Goal: Check status: Check status

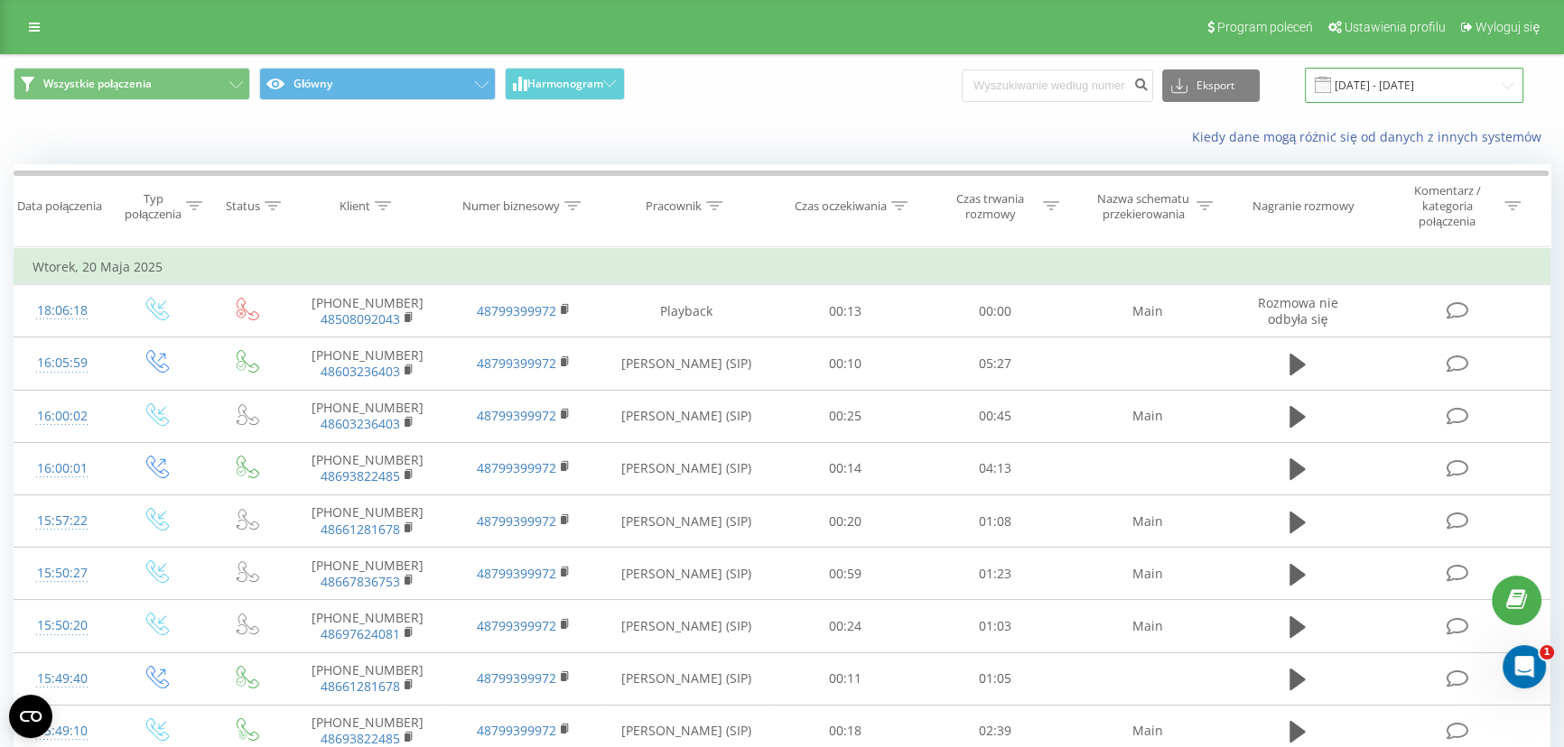
click at [1404, 90] on input "[DATE] - [DATE]" at bounding box center [1413, 85] width 218 height 35
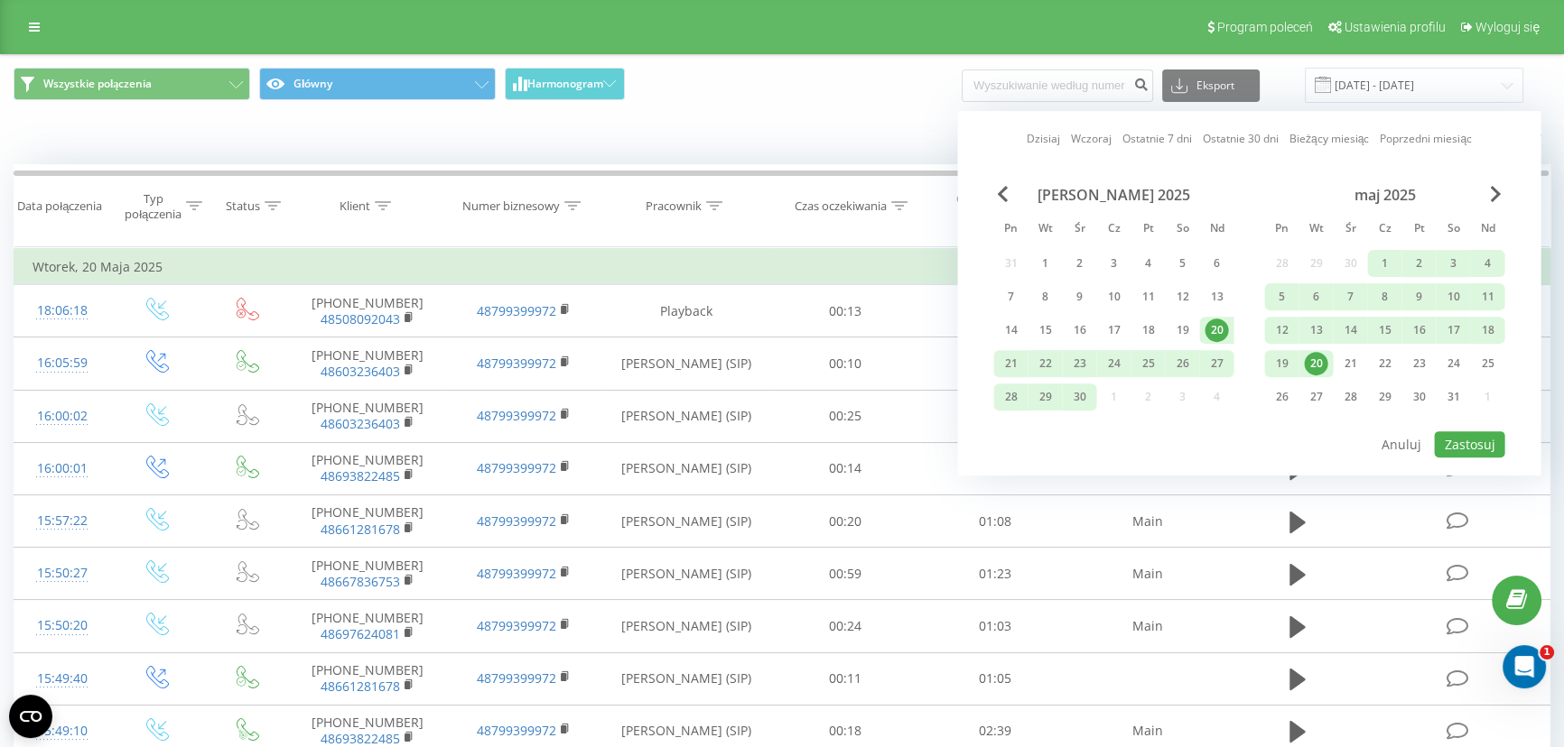
click at [1207, 328] on div "20" at bounding box center [1215, 330] width 23 height 23
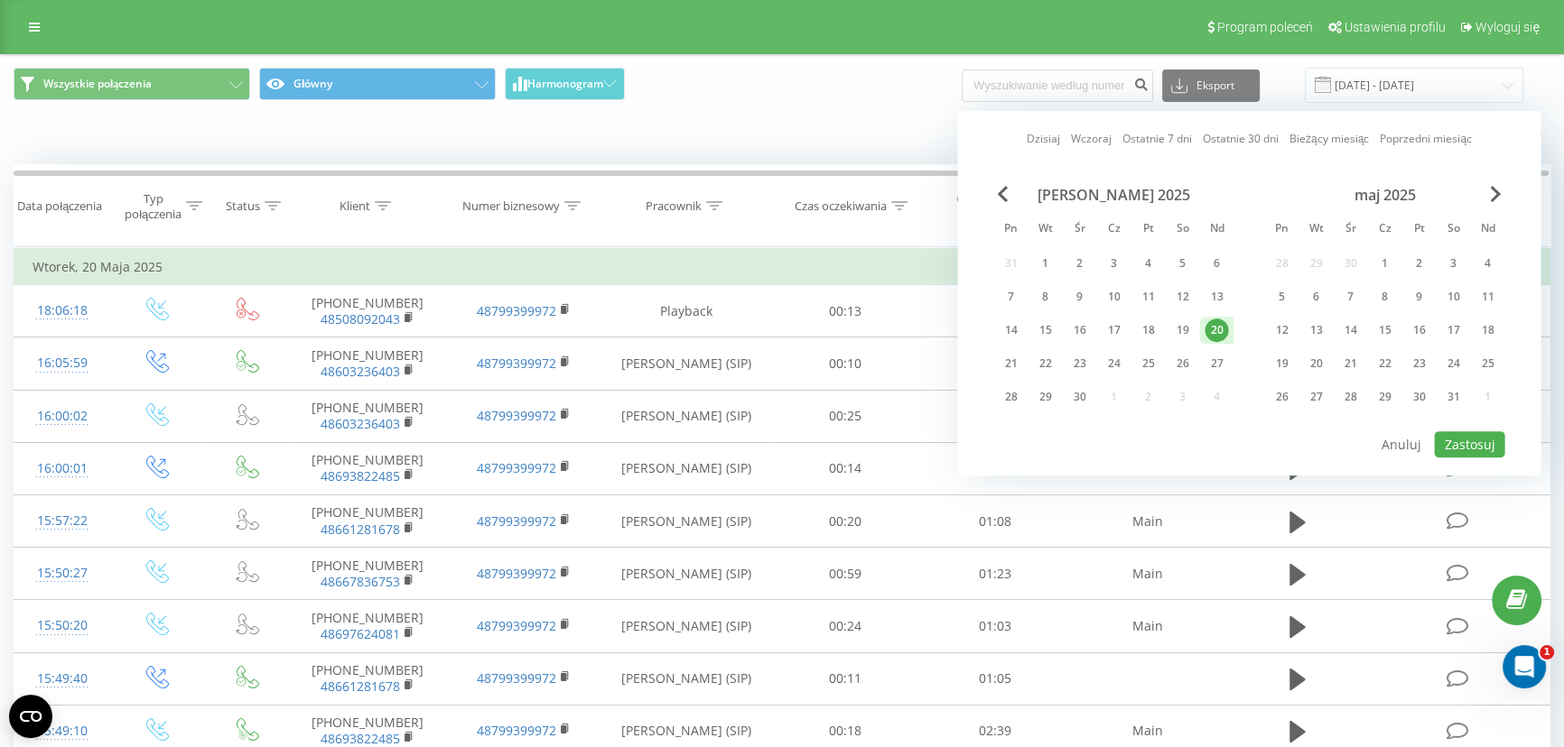
click at [1502, 187] on div "maj 2025" at bounding box center [1384, 195] width 240 height 18
click at [1493, 192] on span "Next Month" at bounding box center [1494, 194] width 11 height 16
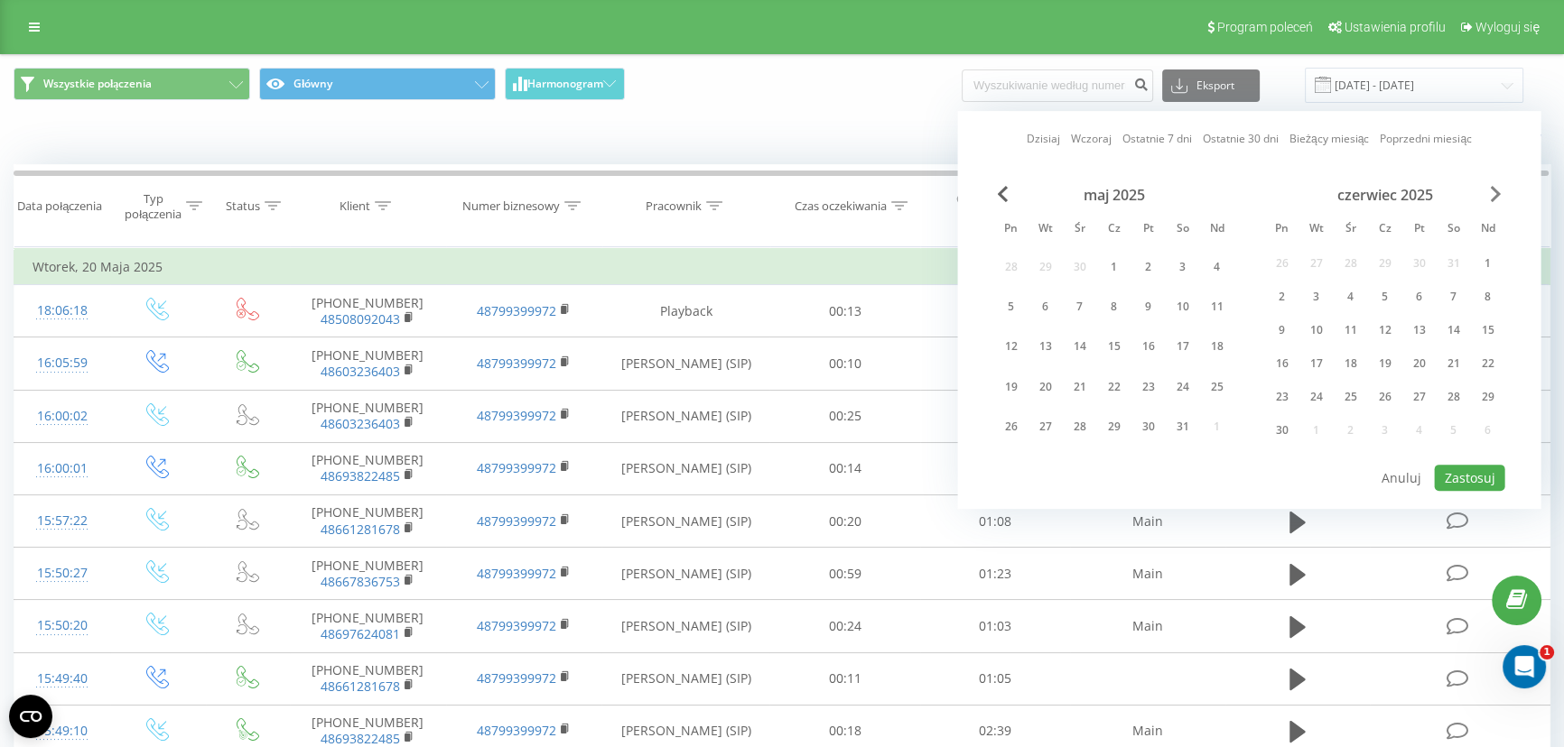
click at [1493, 192] on span "Next Month" at bounding box center [1494, 194] width 11 height 16
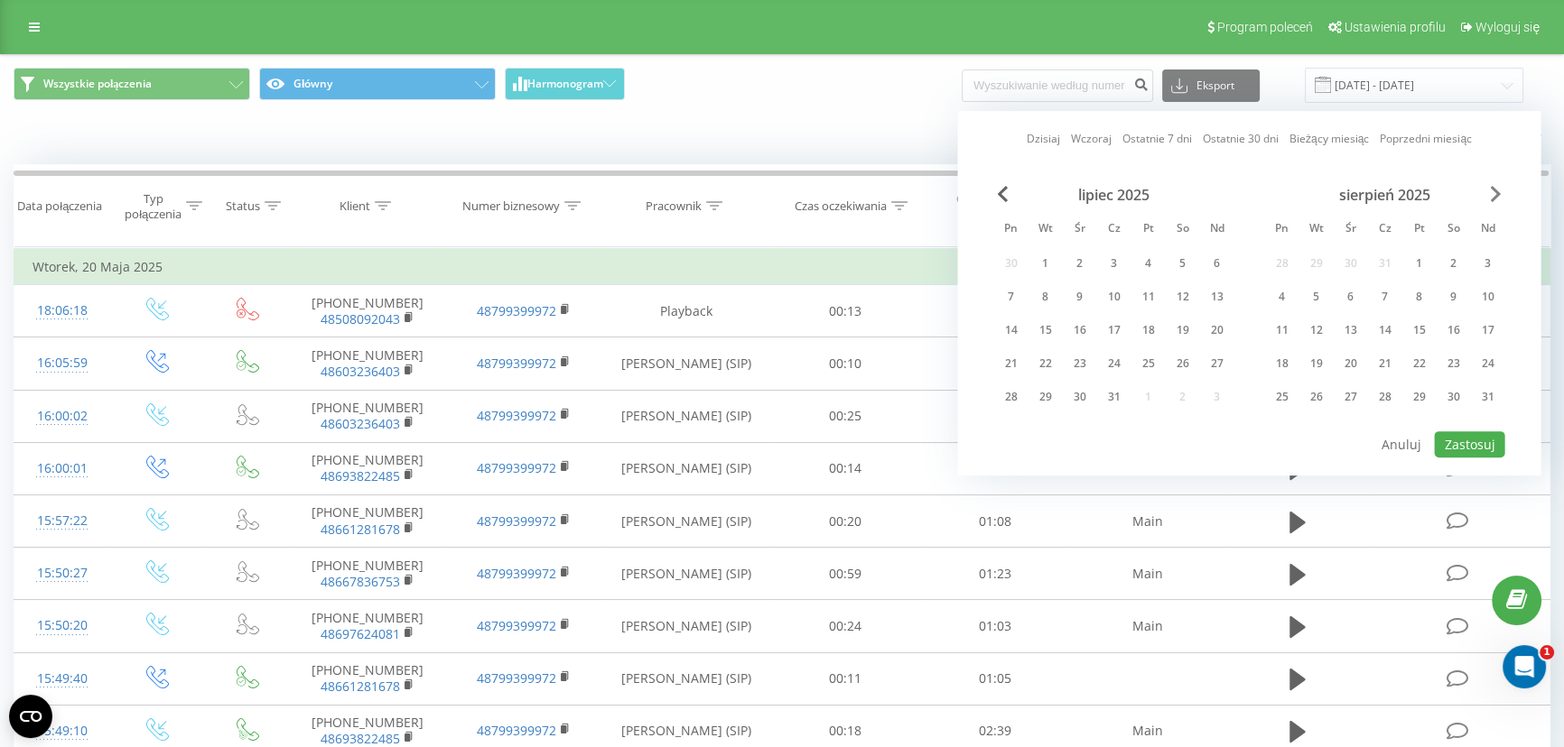
click at [1493, 192] on span "Next Month" at bounding box center [1494, 194] width 11 height 16
click at [1288, 352] on div "22" at bounding box center [1280, 363] width 23 height 23
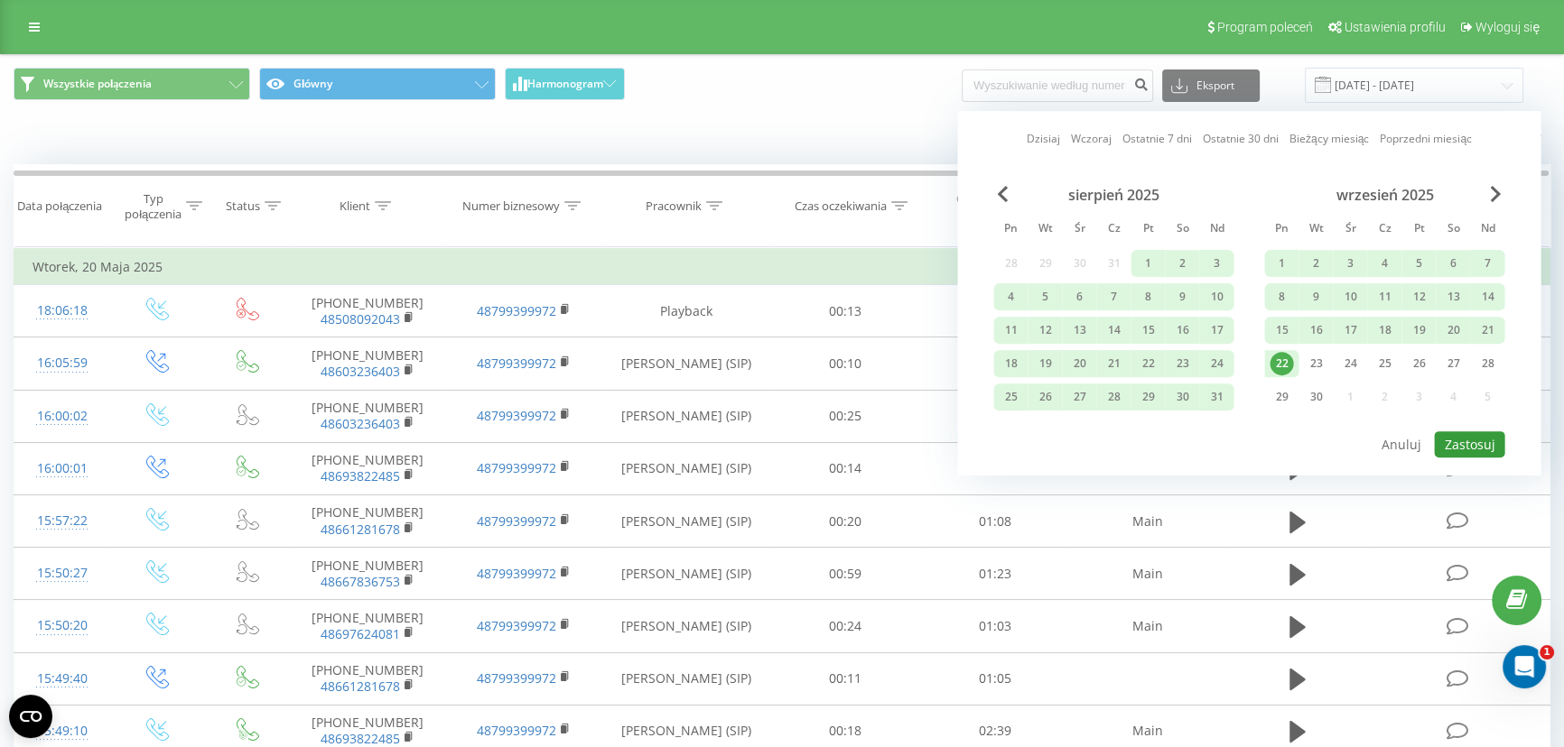
click at [1471, 444] on button "Zastosuj" at bounding box center [1469, 444] width 70 height 26
type input "[DATE] - [DATE]"
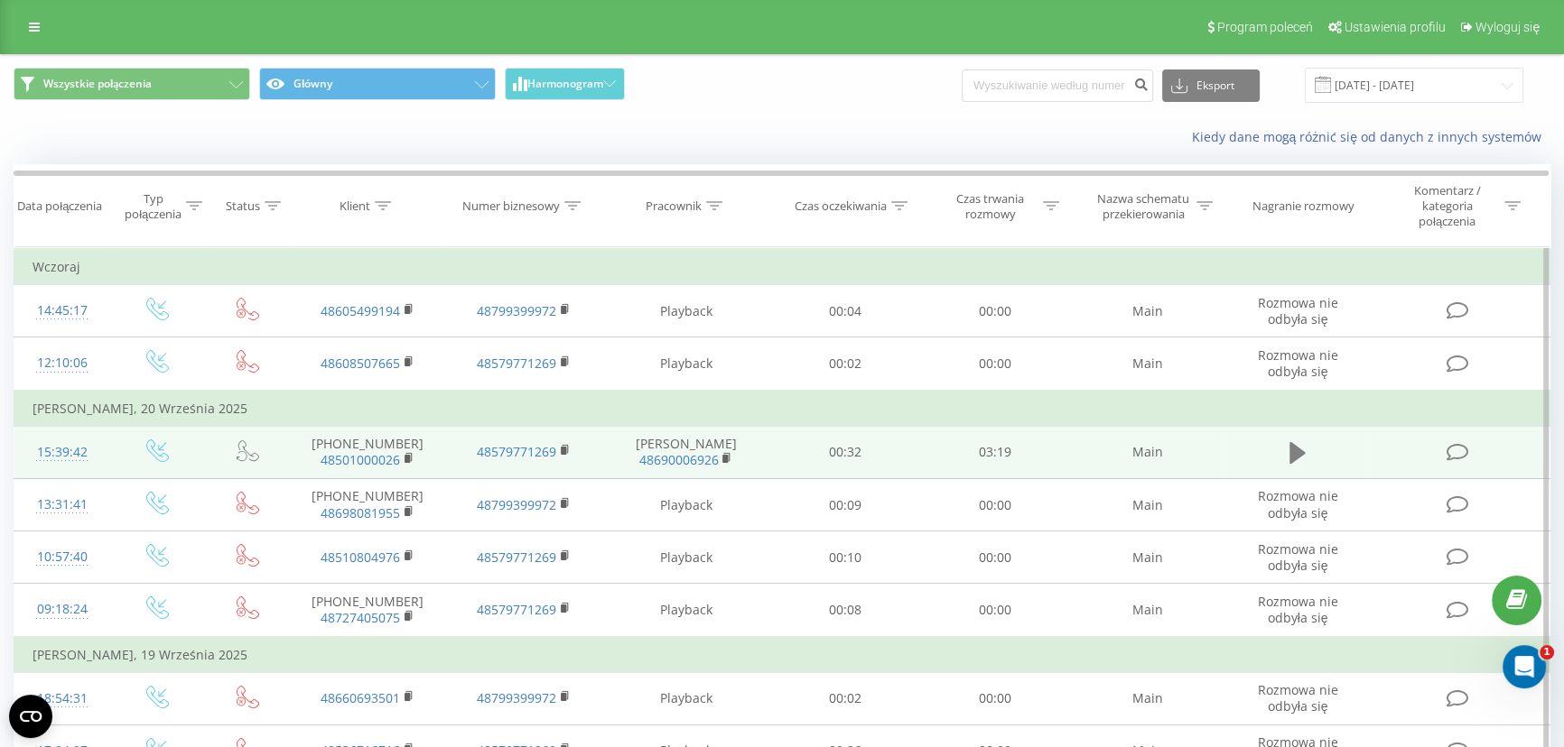
click at [1301, 449] on icon at bounding box center [1297, 453] width 16 height 25
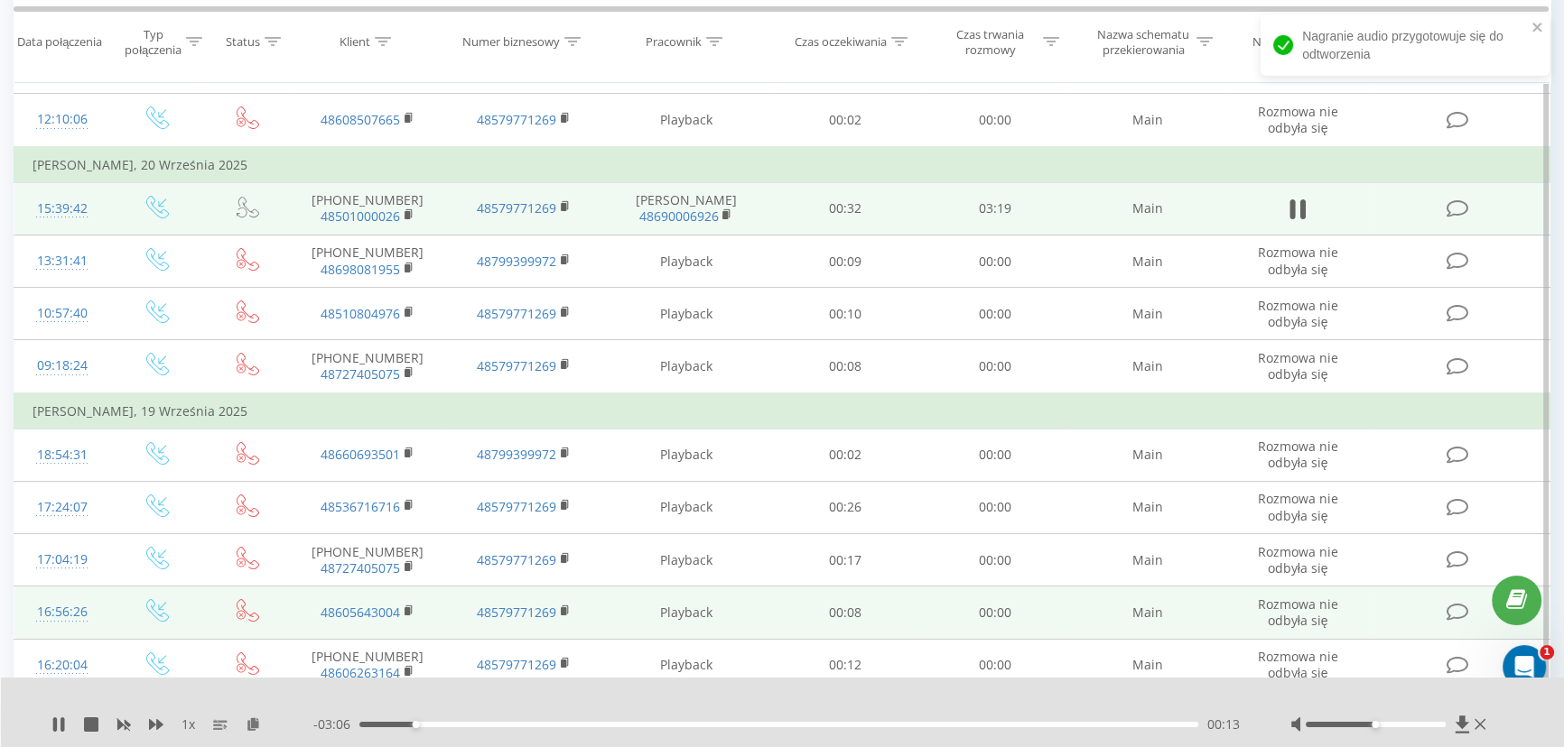
scroll to position [246, 0]
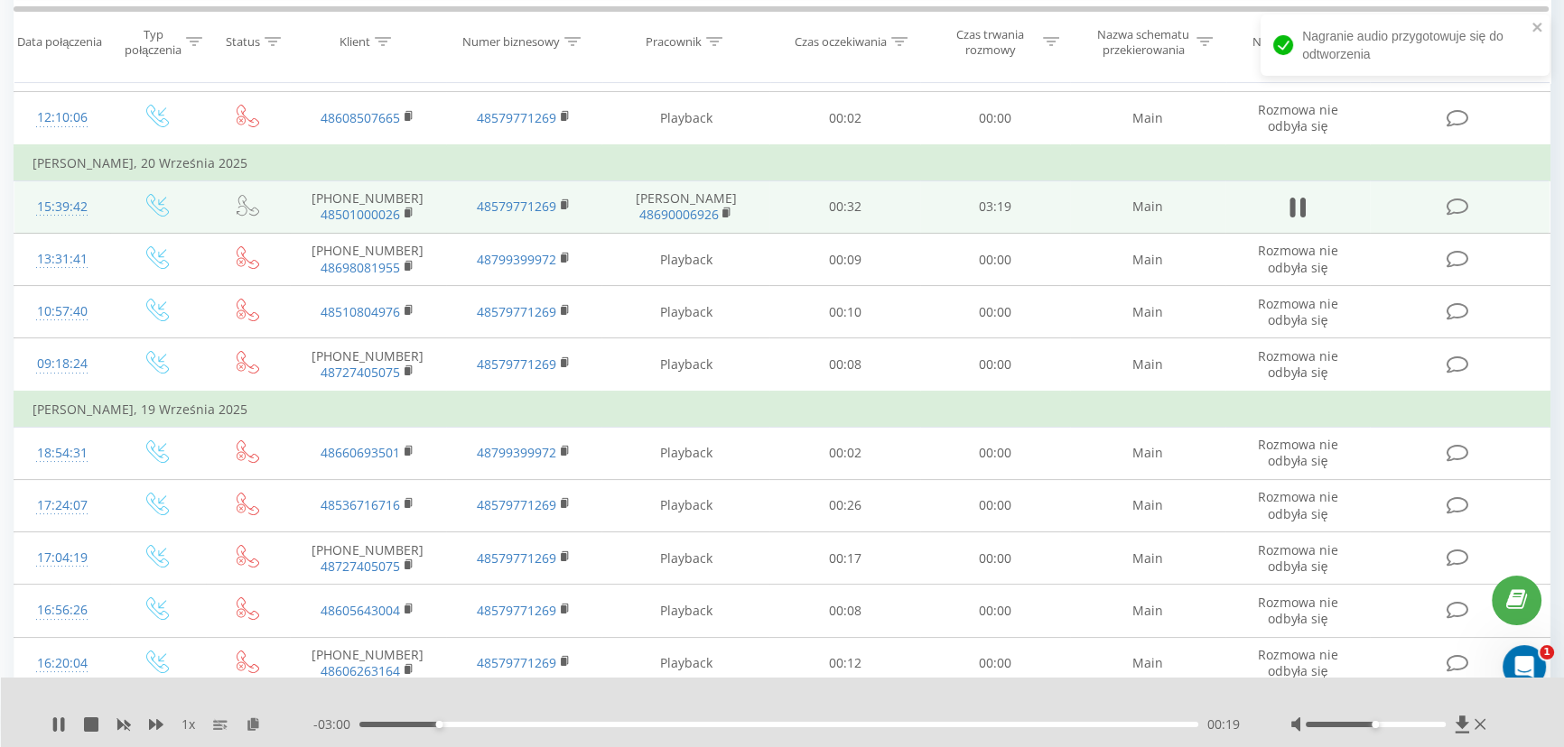
click at [442, 722] on div "00:19" at bounding box center [778, 724] width 839 height 5
click at [458, 723] on div "00:23" at bounding box center [778, 724] width 839 height 5
click at [478, 726] on div "00:28" at bounding box center [778, 724] width 839 height 5
click at [494, 726] on div "00:29" at bounding box center [778, 724] width 839 height 5
click at [513, 725] on div "00:32" at bounding box center [778, 724] width 839 height 5
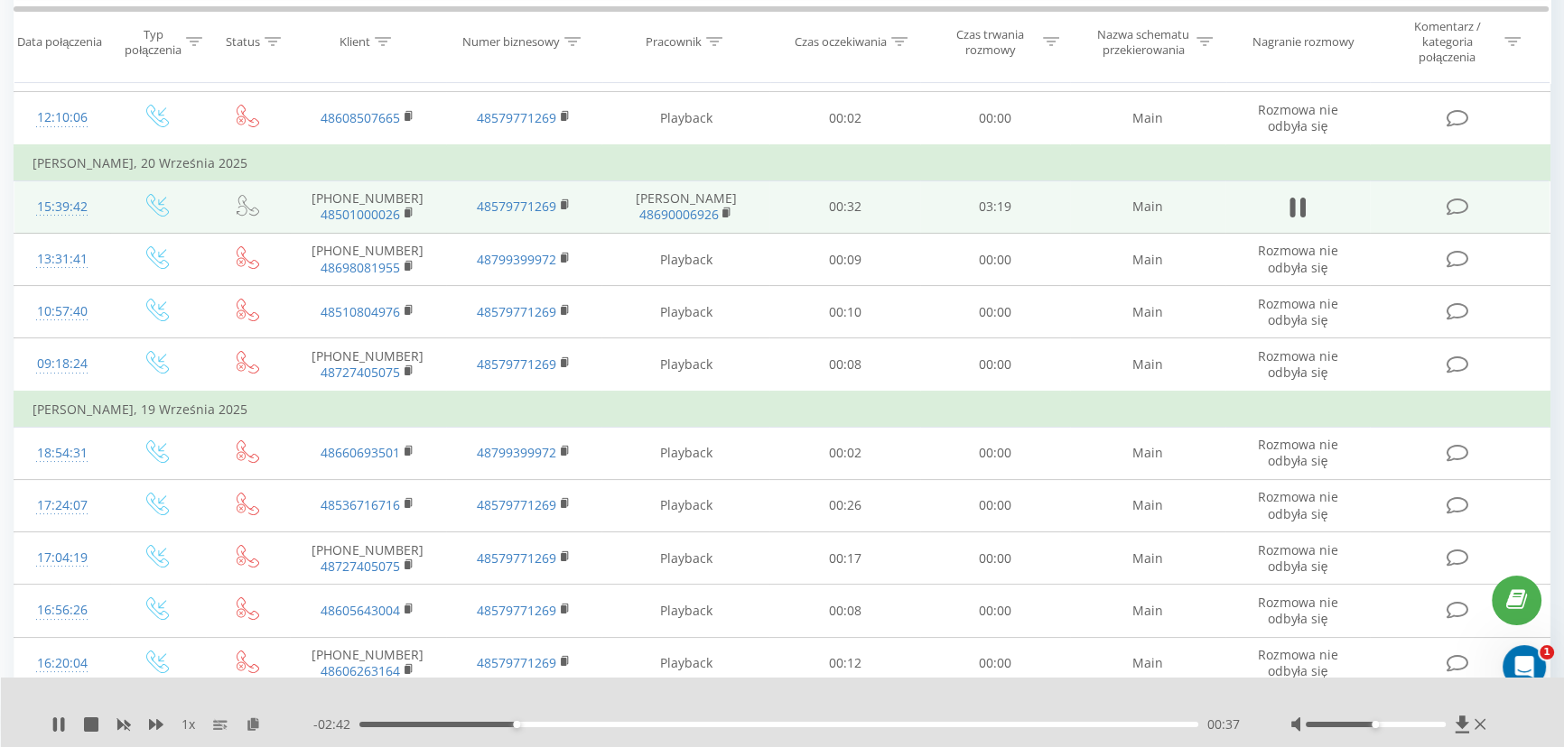
click at [534, 726] on div "00:37" at bounding box center [778, 724] width 839 height 5
click at [551, 725] on div "00:45" at bounding box center [778, 724] width 839 height 5
click at [569, 725] on div "00:46" at bounding box center [778, 724] width 839 height 5
click at [603, 722] on div "00:53" at bounding box center [778, 724] width 839 height 5
click at [629, 723] on div "01:04" at bounding box center [778, 724] width 839 height 5
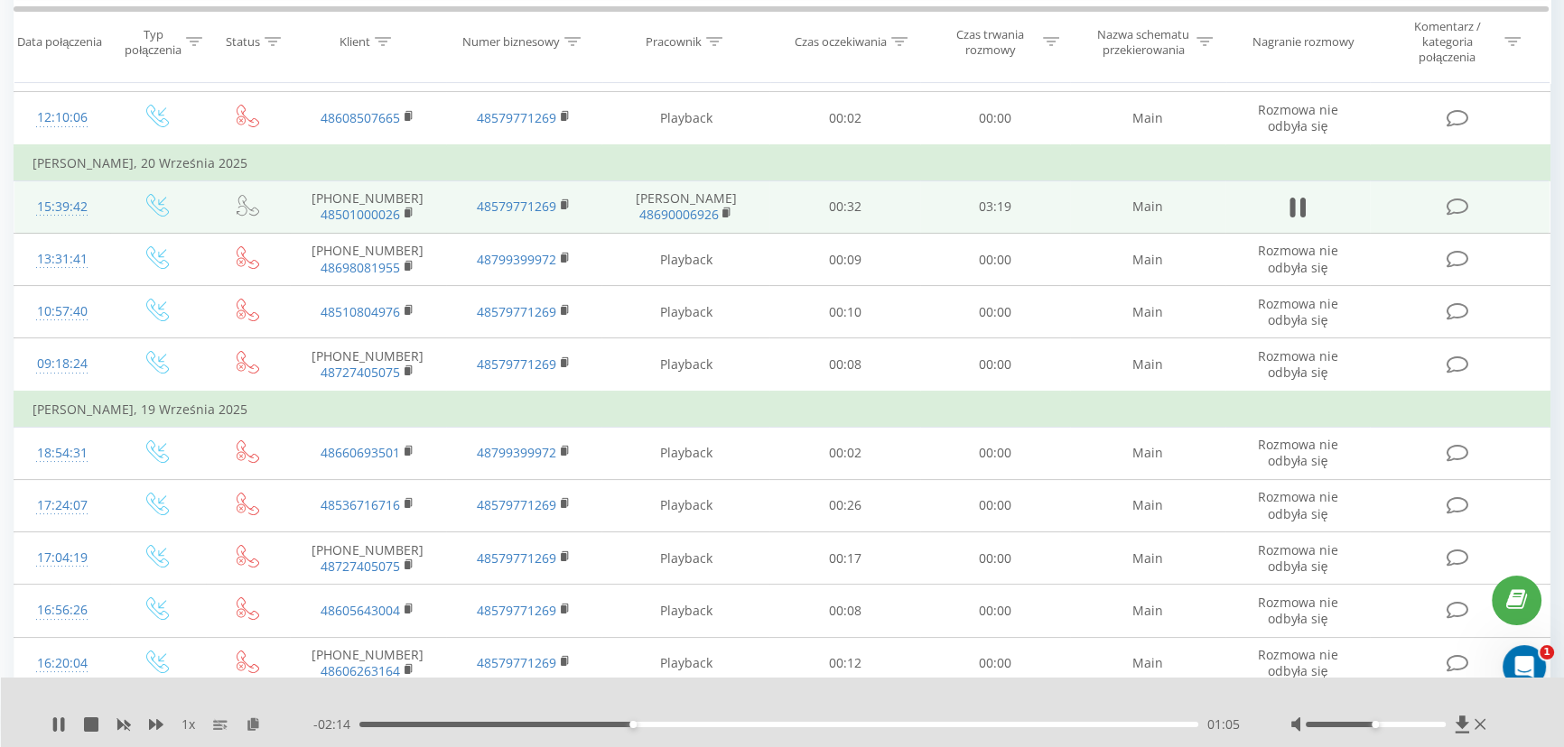
click at [655, 722] on div "01:05" at bounding box center [778, 724] width 839 height 5
click at [674, 722] on div "01:11" at bounding box center [778, 724] width 839 height 5
click at [697, 725] on div "01:18" at bounding box center [778, 724] width 839 height 5
click at [714, 726] on div "01:21" at bounding box center [778, 724] width 839 height 5
click at [738, 724] on div "01:30" at bounding box center [778, 724] width 839 height 5
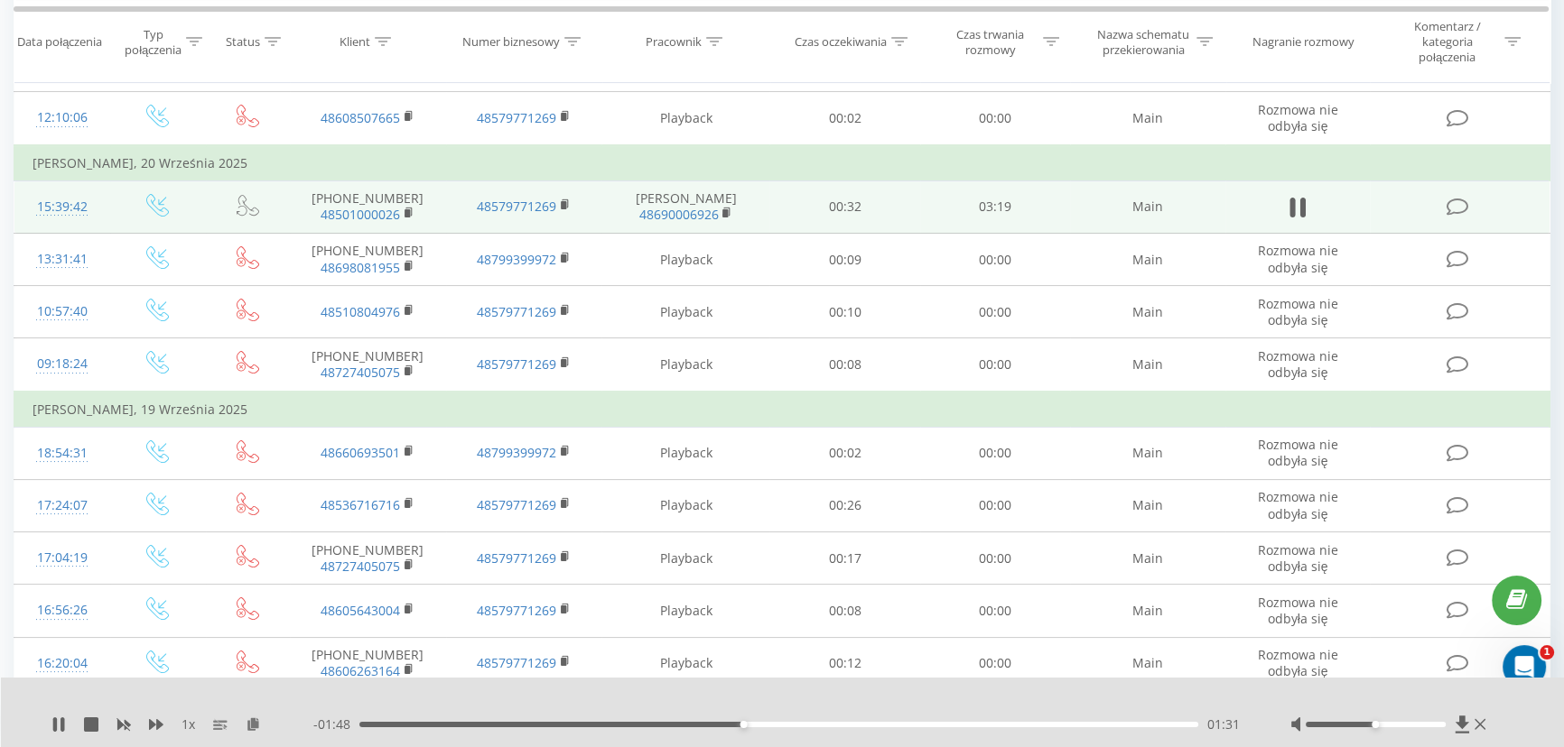
drag, startPoint x: 800, startPoint y: 686, endPoint x: 783, endPoint y: 693, distance: 18.6
click at [766, 725] on div "01:37" at bounding box center [778, 724] width 839 height 5
drag, startPoint x: 796, startPoint y: 724, endPoint x: 836, endPoint y: 725, distance: 39.7
click at [798, 724] on div "00:00" at bounding box center [778, 724] width 839 height 5
click at [855, 726] on div "01:45" at bounding box center [778, 724] width 839 height 5
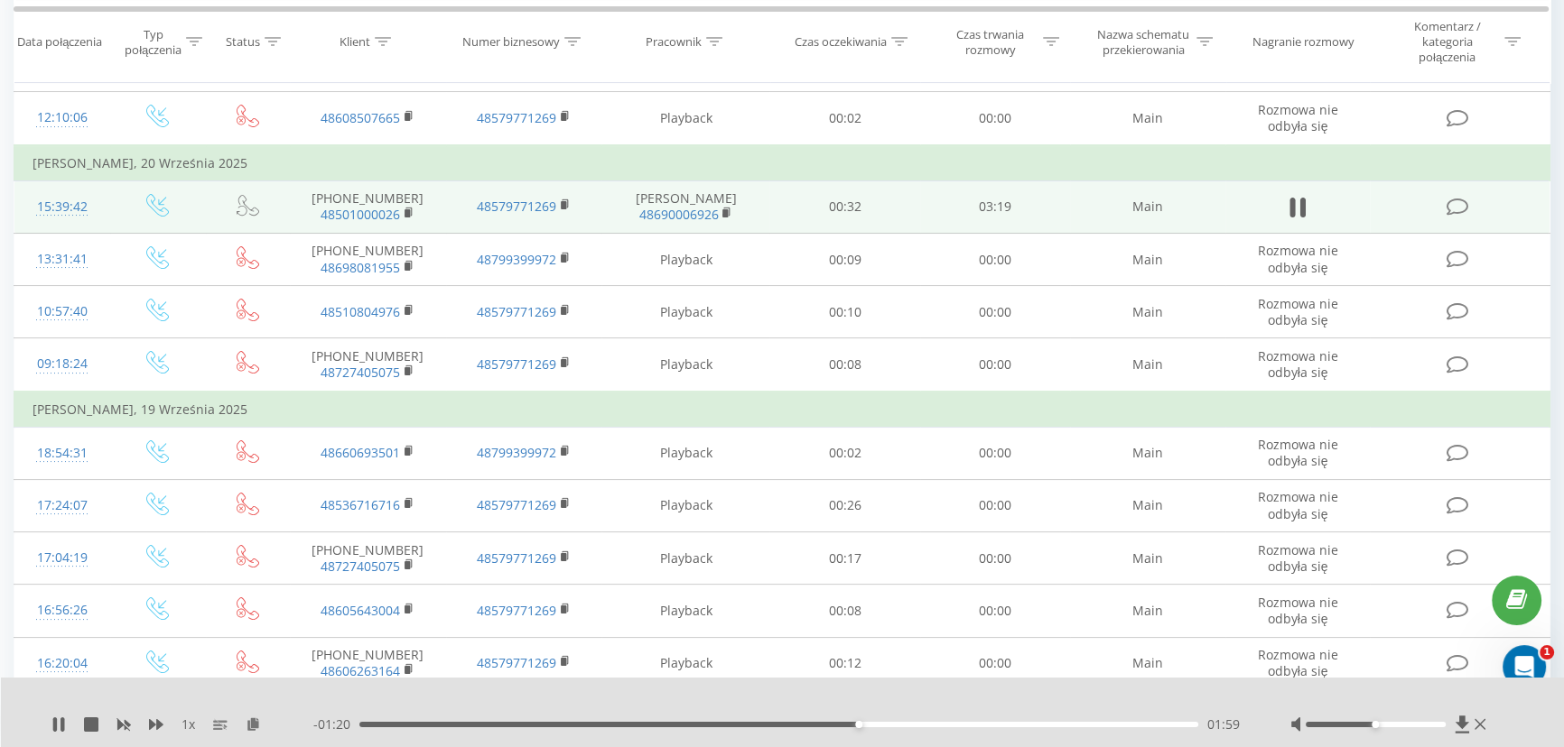
click at [928, 724] on div "01:59" at bounding box center [778, 724] width 839 height 5
click at [991, 725] on div "02:16" at bounding box center [778, 724] width 839 height 5
click at [1065, 721] on div "- 00:48 02:31 02:31" at bounding box center [779, 725] width 932 height 18
click at [1102, 724] on div "02:31" at bounding box center [778, 724] width 839 height 5
click at [58, 723] on icon at bounding box center [58, 725] width 14 height 14
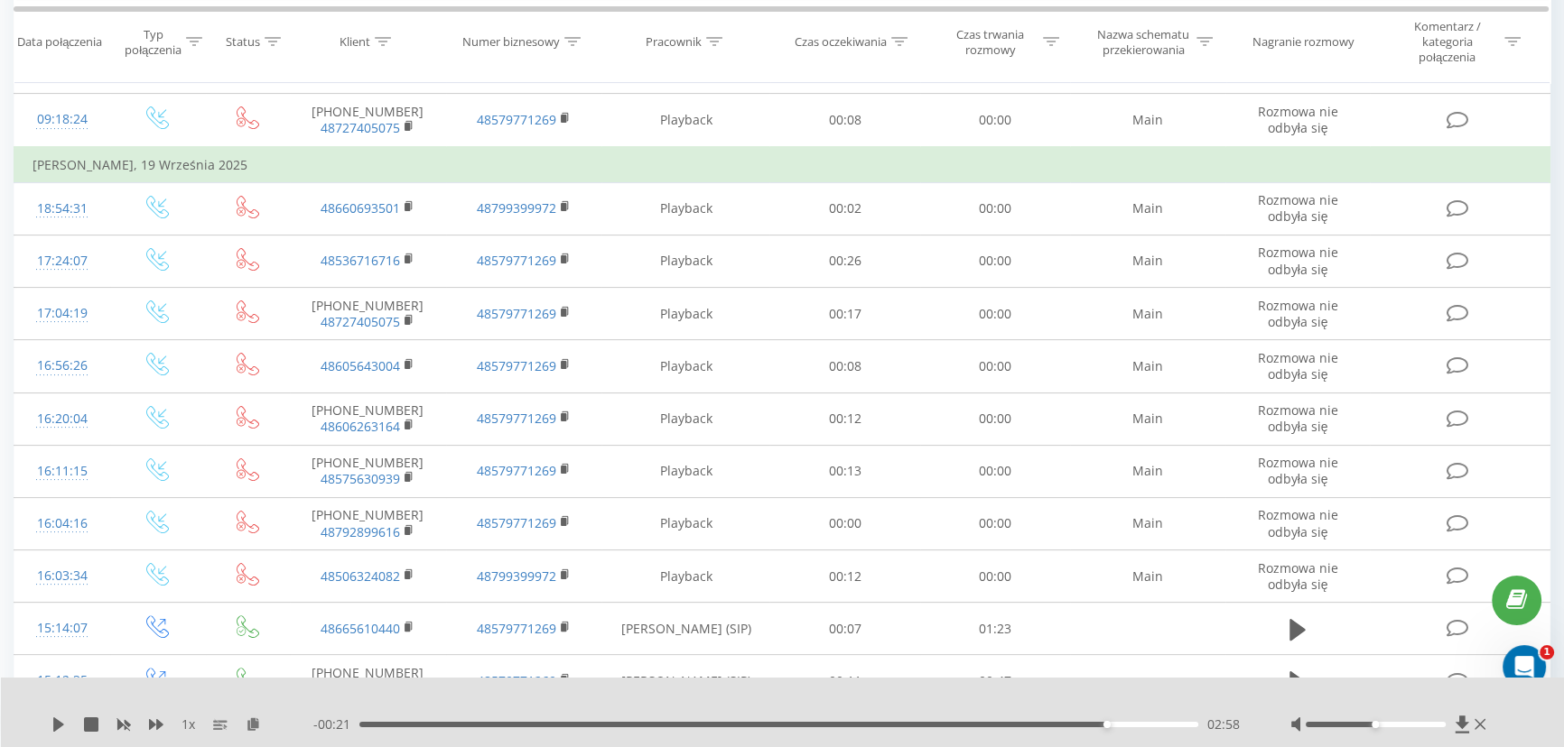
scroll to position [574, 0]
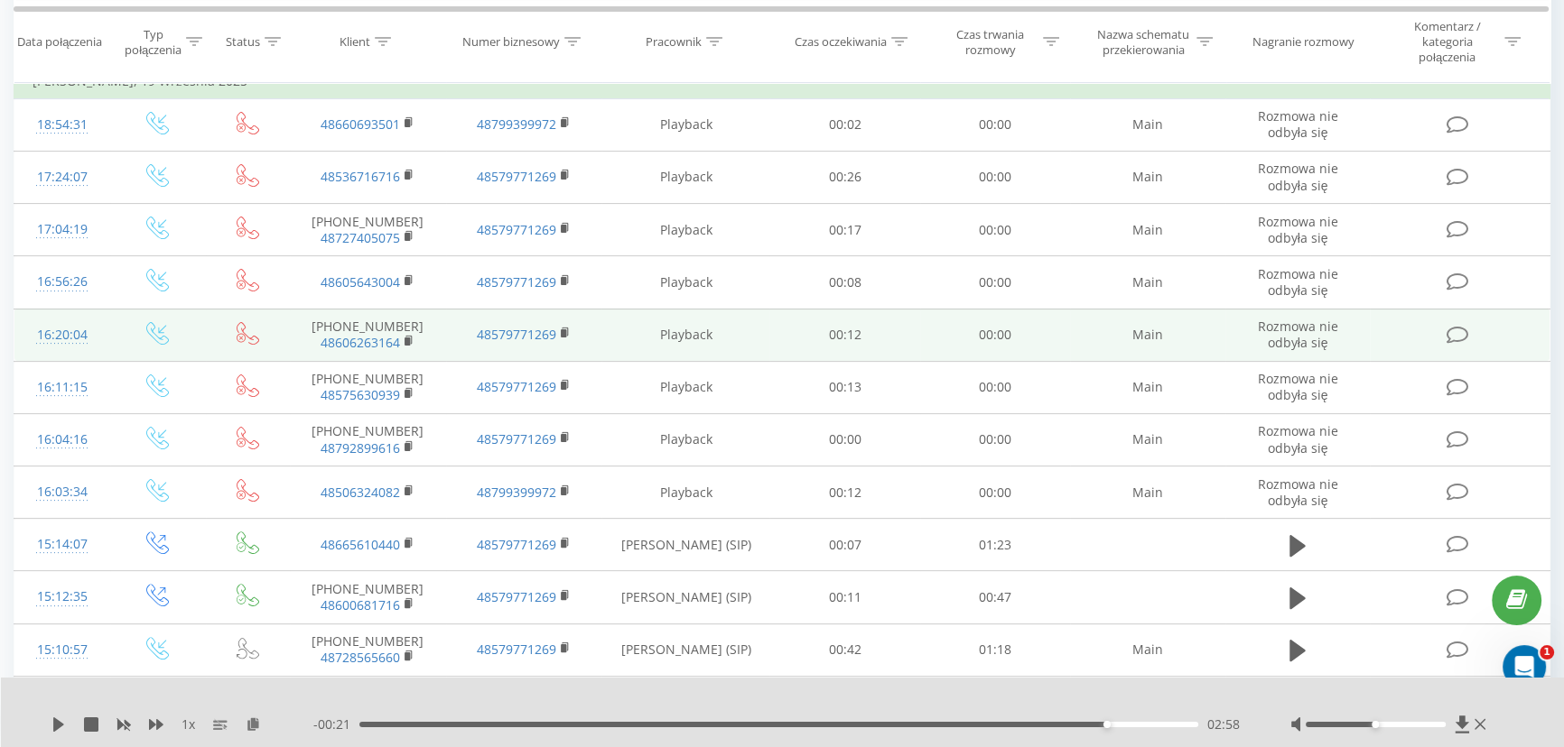
drag, startPoint x: 826, startPoint y: 126, endPoint x: 1066, endPoint y: 350, distance: 328.3
